Goal: Find specific page/section: Find specific page/section

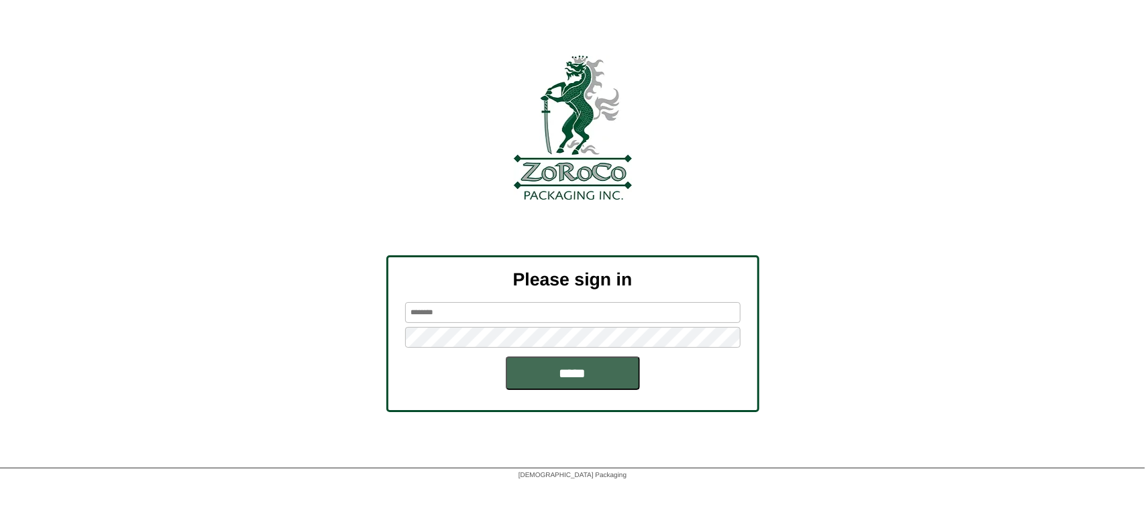
type input "*******"
click at [519, 379] on input "*****" at bounding box center [573, 374] width 134 height 34
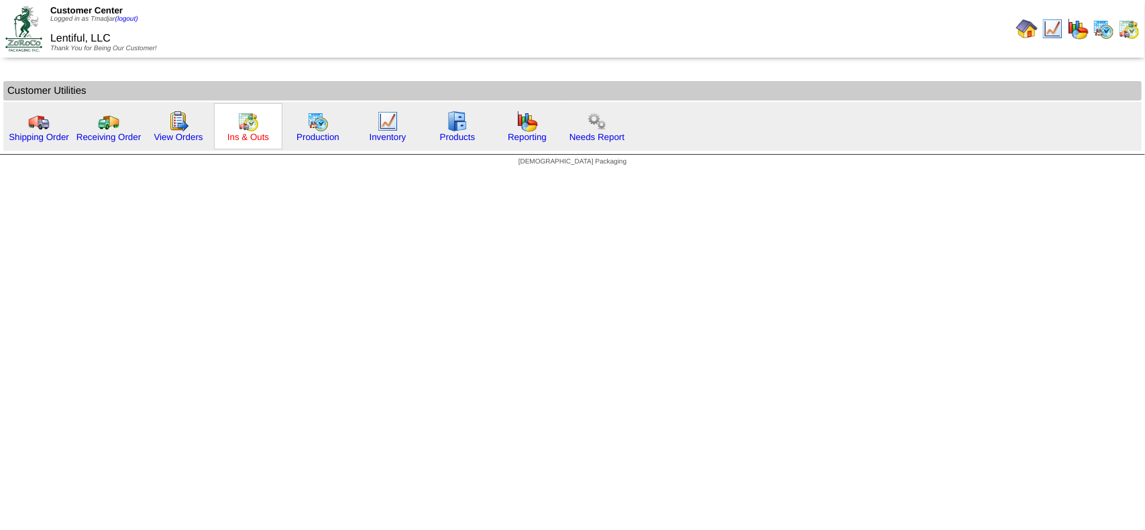
click at [256, 133] on link "Ins & Outs" at bounding box center [248, 137] width 42 height 10
